Goal: Information Seeking & Learning: Learn about a topic

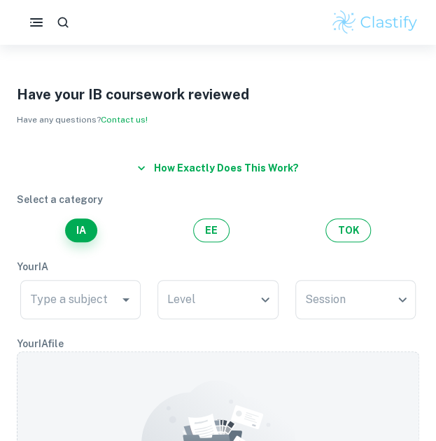
click at [344, 19] on img at bounding box center [374, 22] width 89 height 28
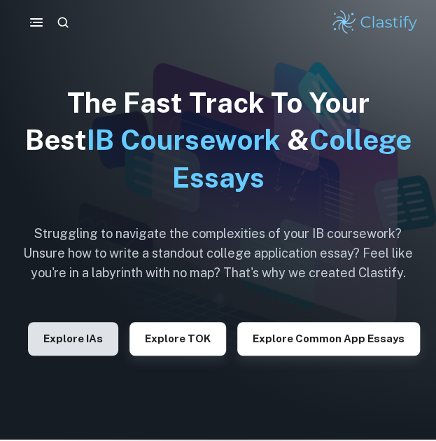
click at [77, 332] on button "Explore IAs" at bounding box center [73, 339] width 90 height 34
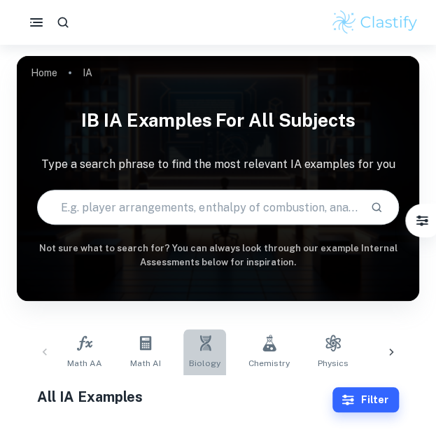
click at [213, 351] on link "Biology" at bounding box center [204, 352] width 43 height 46
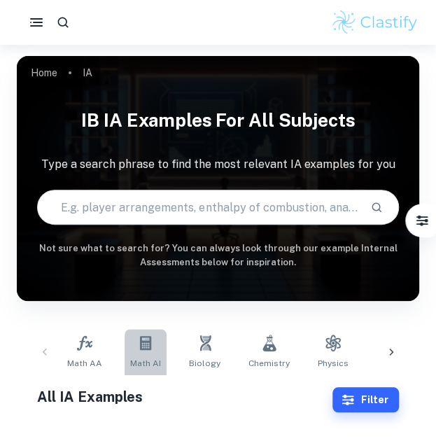
click at [132, 345] on link "Math AI" at bounding box center [146, 352] width 42 height 46
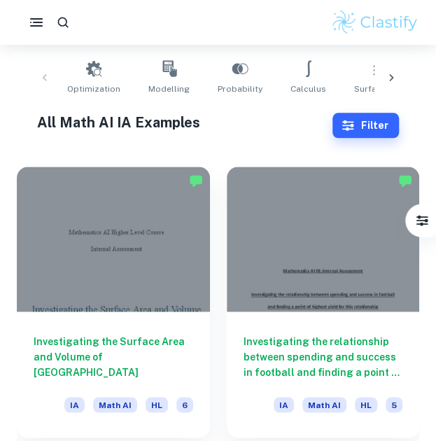
scroll to position [330, 0]
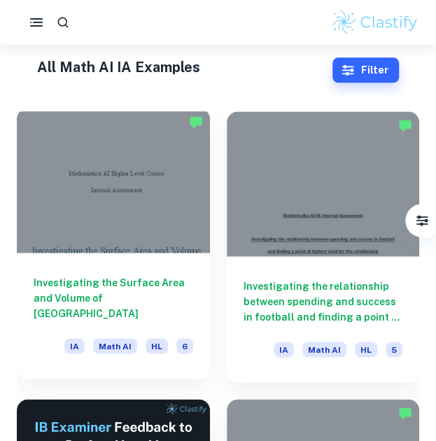
click at [105, 233] on div at bounding box center [113, 180] width 193 height 145
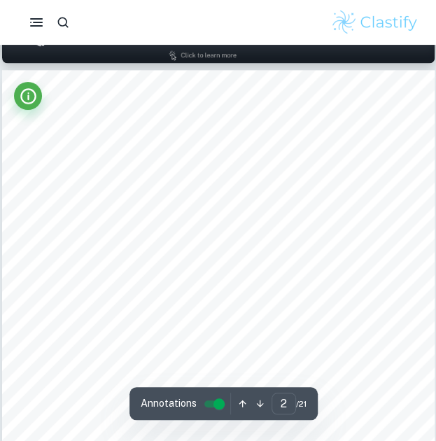
scroll to position [617, 0]
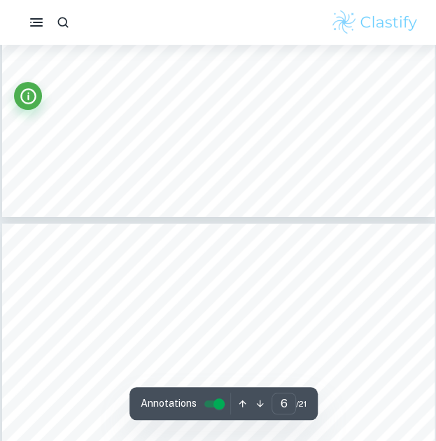
type input "7"
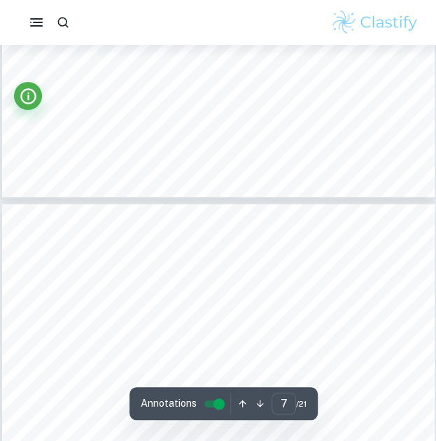
scroll to position [3396, 0]
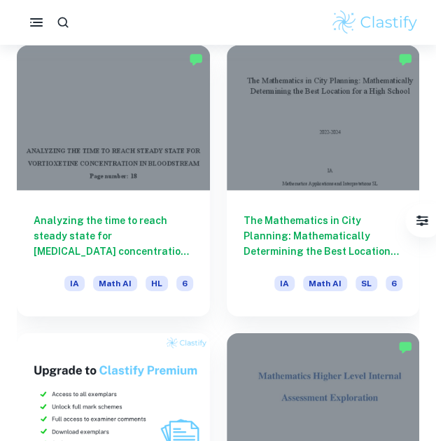
scroll to position [954, 0]
